Goal: Use online tool/utility: Utilize a website feature to perform a specific function

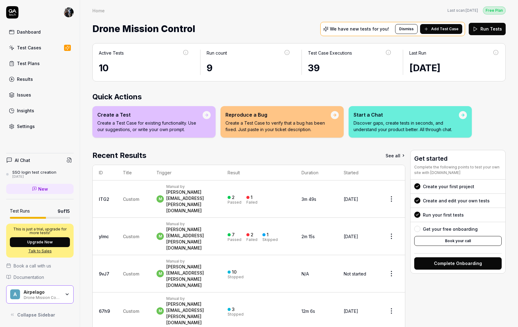
click at [54, 296] on div "Drone Mission Control" at bounding box center [42, 296] width 37 height 5
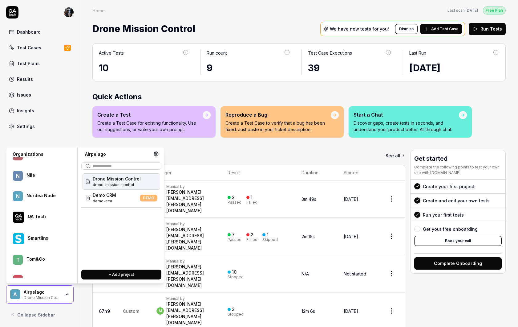
scroll to position [340, 0]
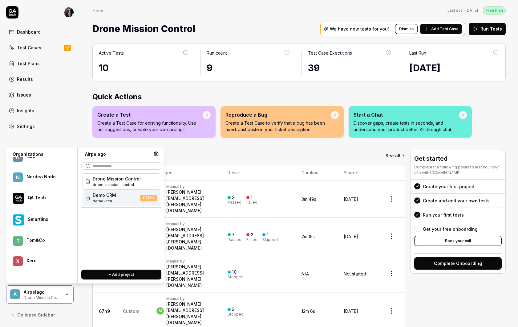
click at [31, 260] on div "Xero" at bounding box center [45, 261] width 39 height 6
click at [125, 197] on div "Xero Shoes xero-shoes" at bounding box center [122, 197] width 78 height 16
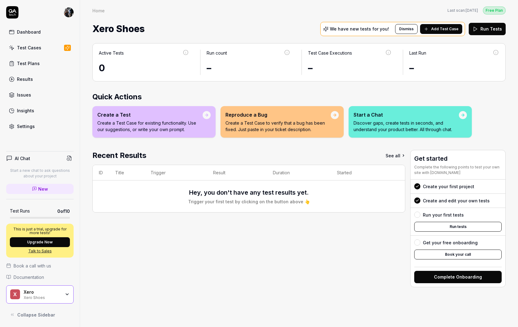
click at [437, 29] on span "Add Test Case" at bounding box center [444, 29] width 27 height 6
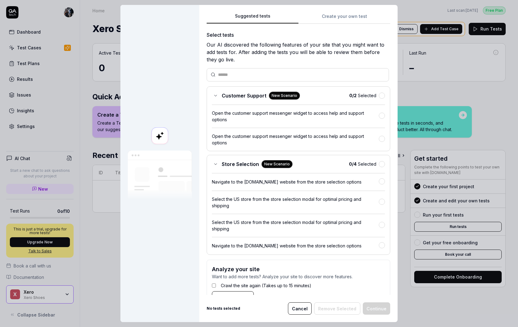
scroll to position [19, 0]
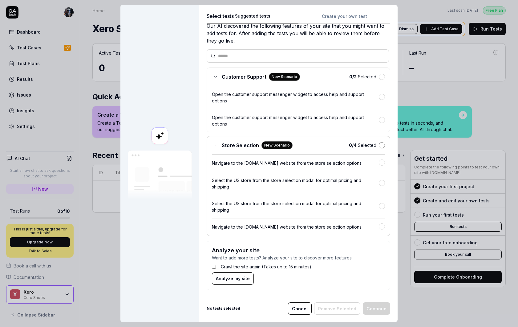
click at [383, 144] on button "button" at bounding box center [382, 145] width 6 height 6
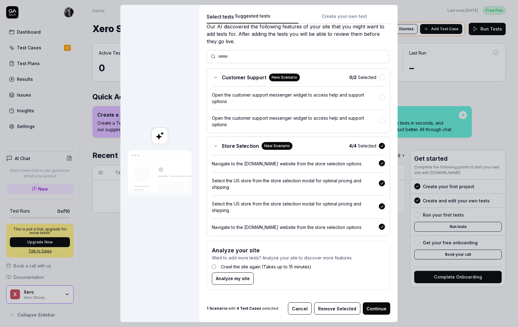
scroll to position [18, 0]
click at [234, 280] on span "Analyze my site" at bounding box center [233, 278] width 34 height 6
click at [371, 310] on button "Continue" at bounding box center [376, 308] width 27 height 12
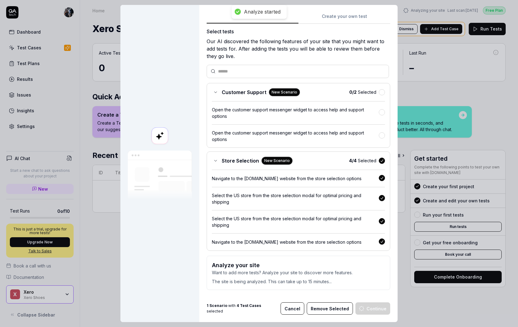
scroll to position [3, 0]
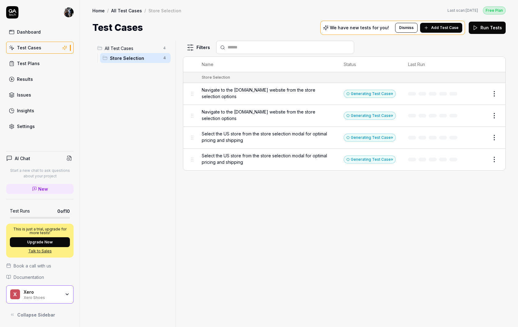
click at [56, 298] on div "Xero Shoes" at bounding box center [42, 296] width 37 height 5
click at [70, 13] on html "Dashboard Test Cases Test Plans Results Issues Insights Settings AI Chat Start …" at bounding box center [259, 163] width 518 height 327
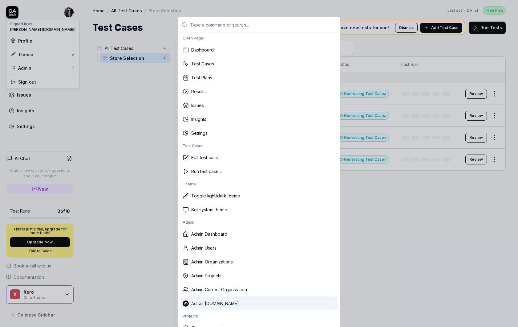
click at [237, 305] on div "Act as [DOMAIN_NAME]" at bounding box center [259, 303] width 158 height 14
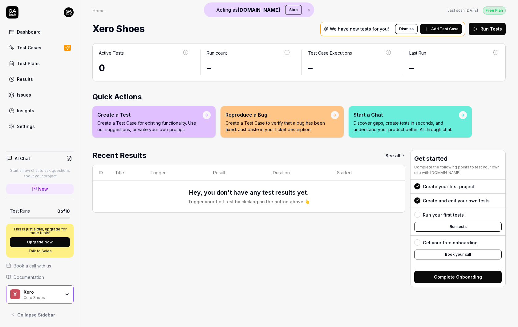
click at [60, 301] on div "X Xero Xero Shoes" at bounding box center [39, 294] width 67 height 18
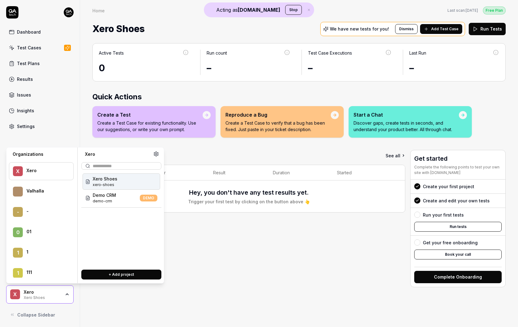
scroll to position [12786, 0]
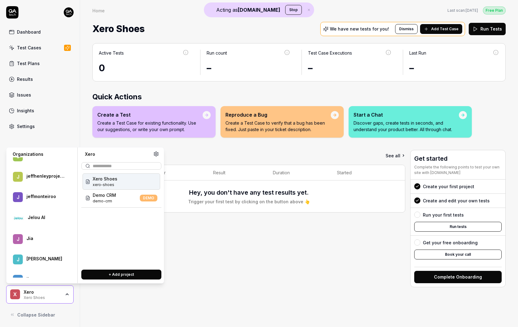
click at [41, 217] on div "Jelou AI" at bounding box center [47, 217] width 38 height 6
click at [110, 184] on div "Jelou AI web-app" at bounding box center [122, 181] width 78 height 16
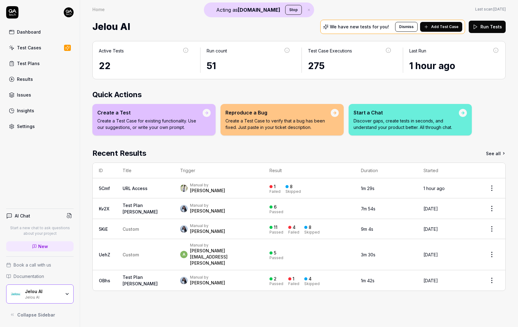
click at [190, 209] on div "[PERSON_NAME]" at bounding box center [207, 211] width 35 height 6
